Goal: Task Accomplishment & Management: Complete application form

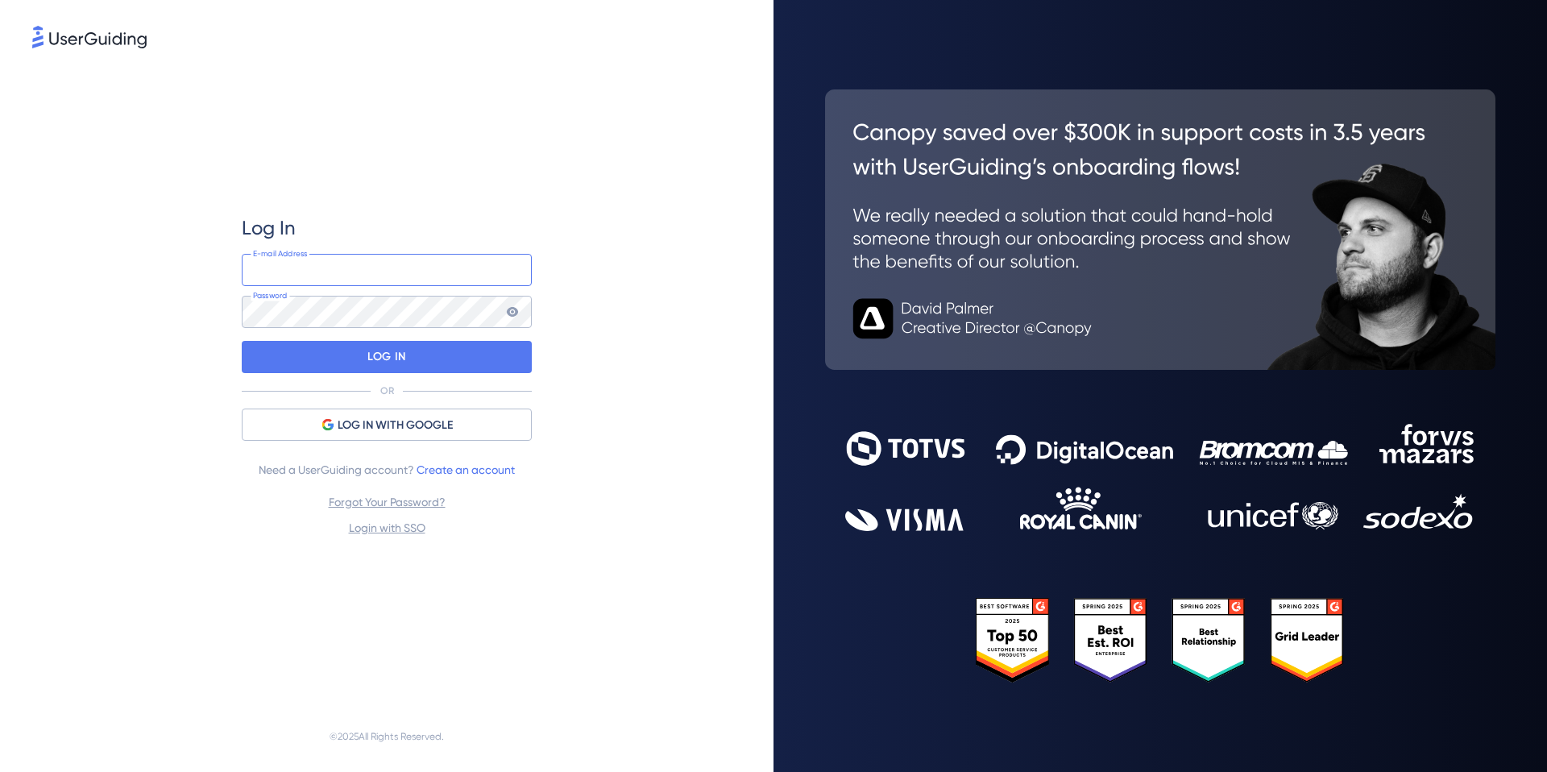
click at [273, 270] on input "email" at bounding box center [387, 270] width 290 height 32
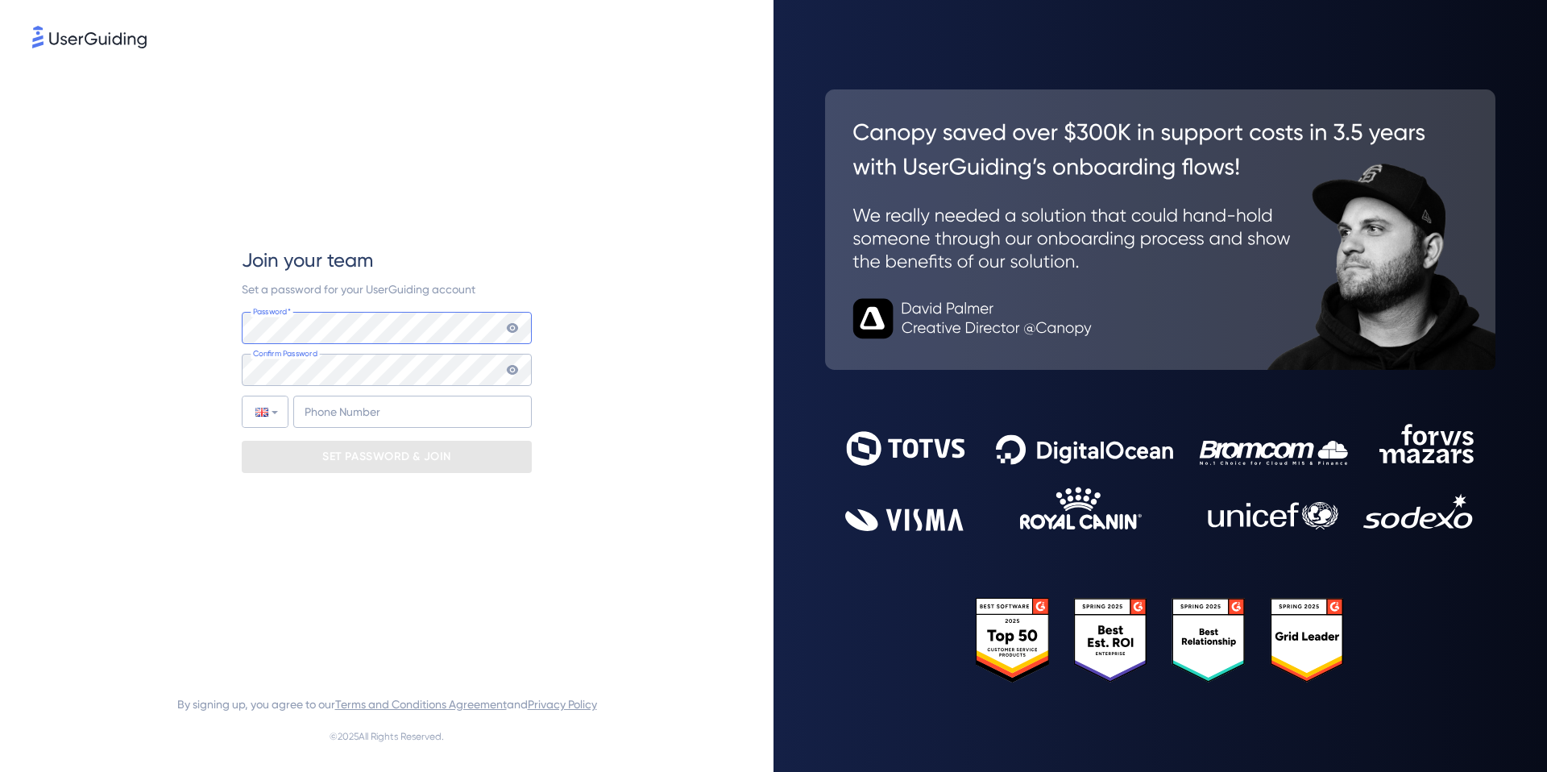
click at [0, 771] on com-1password-button at bounding box center [0, 772] width 0 height 0
click at [369, 414] on input "+44" at bounding box center [412, 412] width 239 height 32
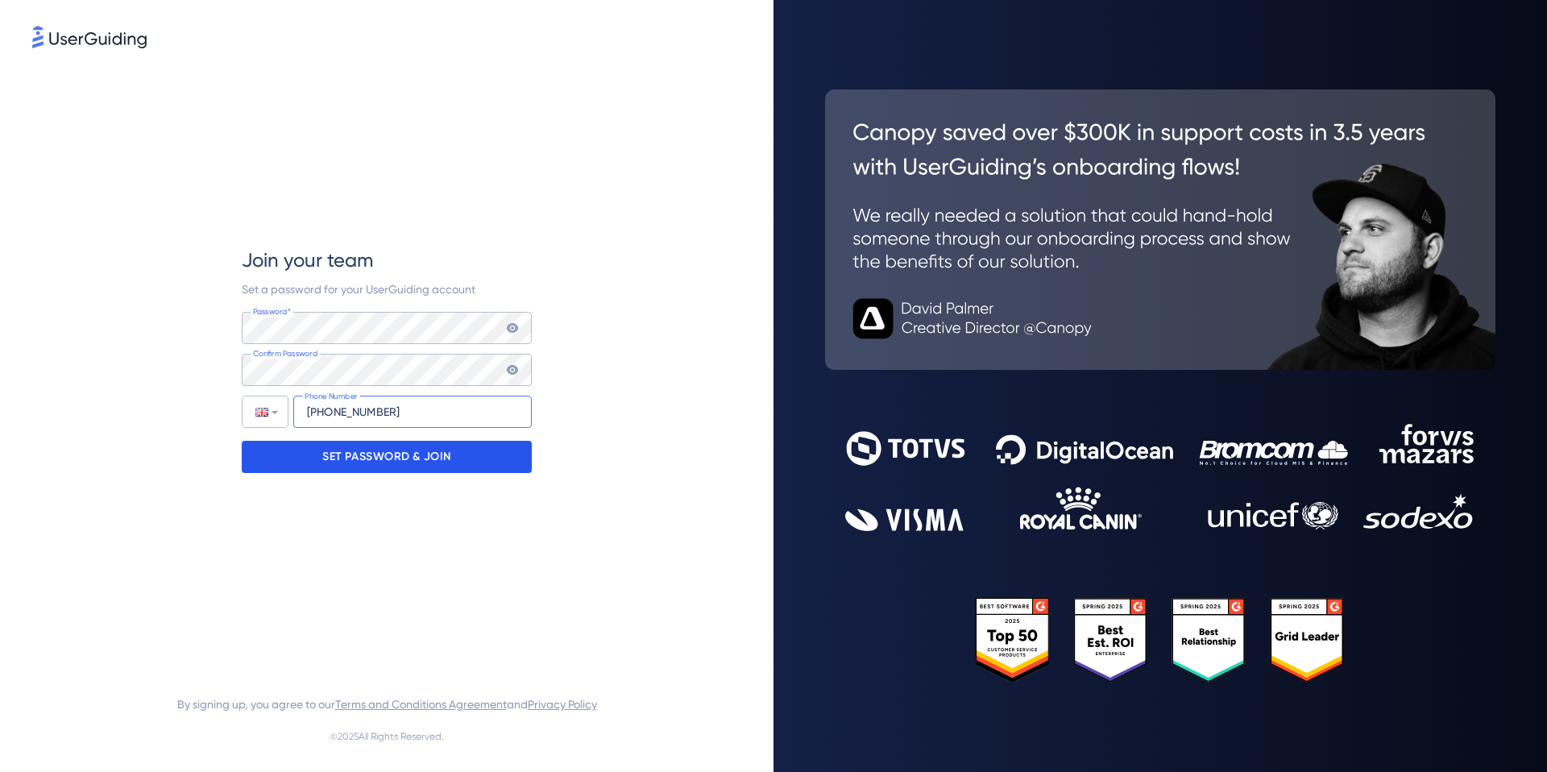
type input "[PHONE_NUMBER]"
click at [361, 451] on p "SET PASSWORD & JOIN" at bounding box center [386, 457] width 129 height 26
